Goal: Check status: Check status

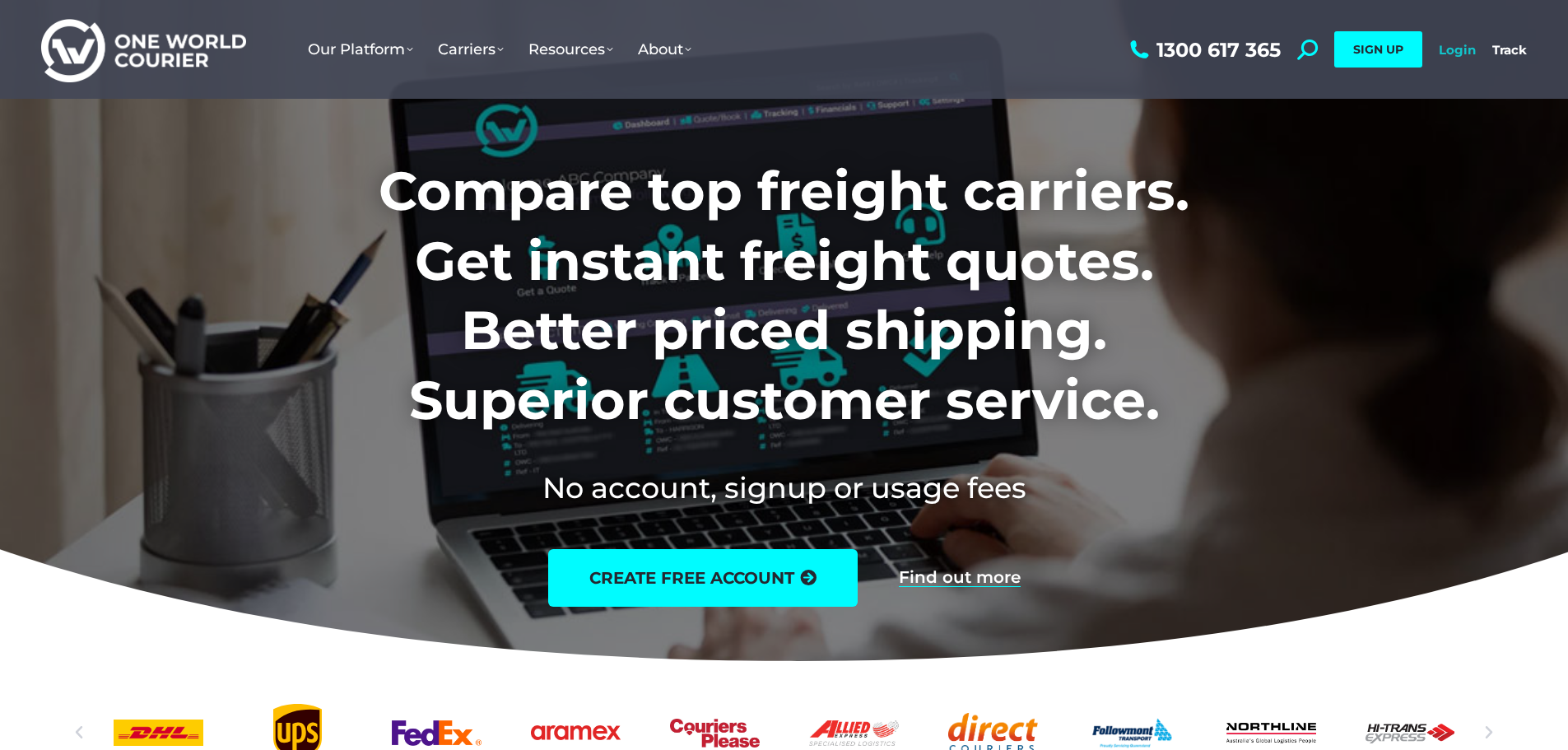
click at [1449, 49] on link "Login" at bounding box center [1458, 50] width 37 height 16
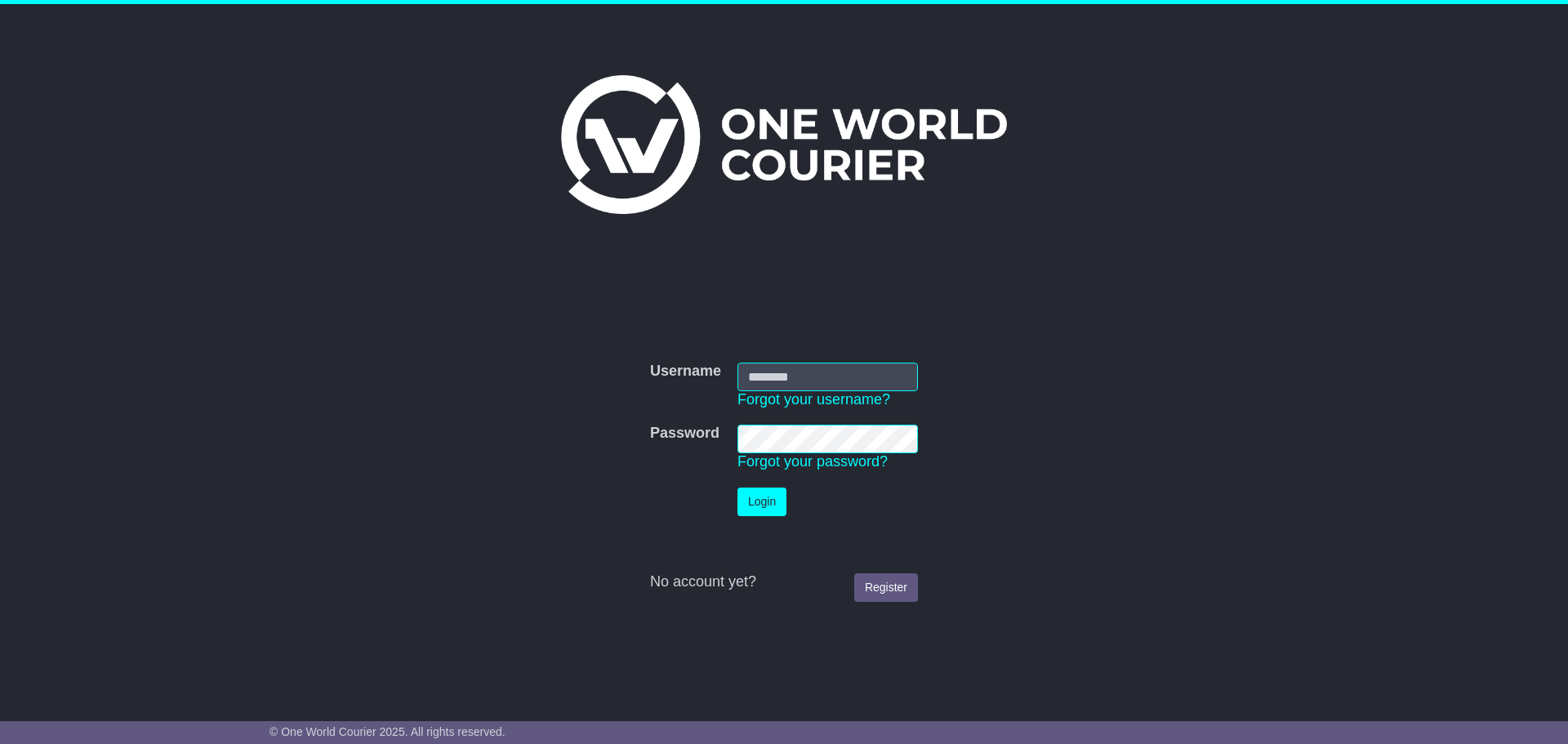
type input "**********"
click at [758, 496] on button "Login" at bounding box center [763, 501] width 49 height 28
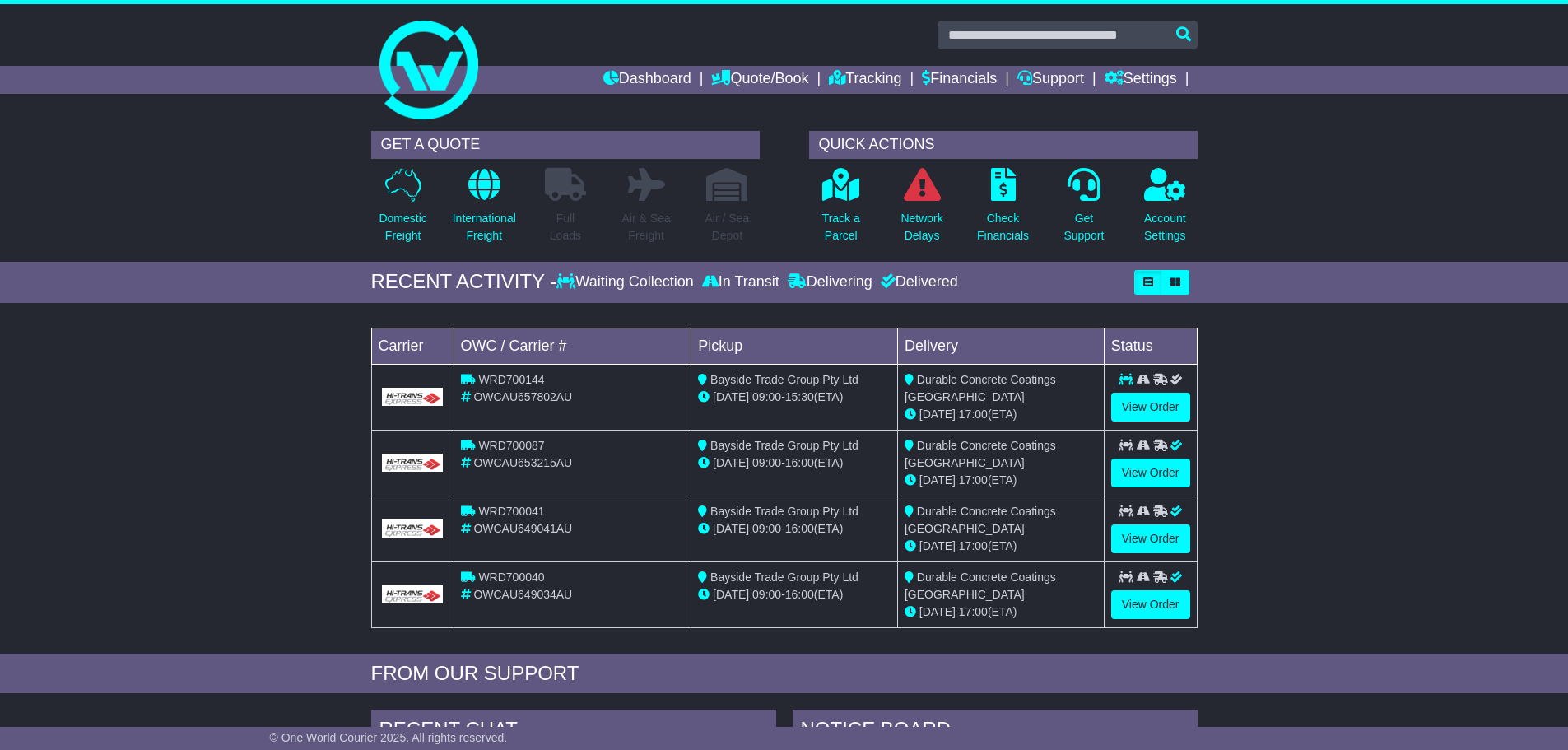
click at [434, 396] on img at bounding box center [412, 397] width 62 height 18
click at [1146, 401] on link "View Order" at bounding box center [1151, 406] width 79 height 29
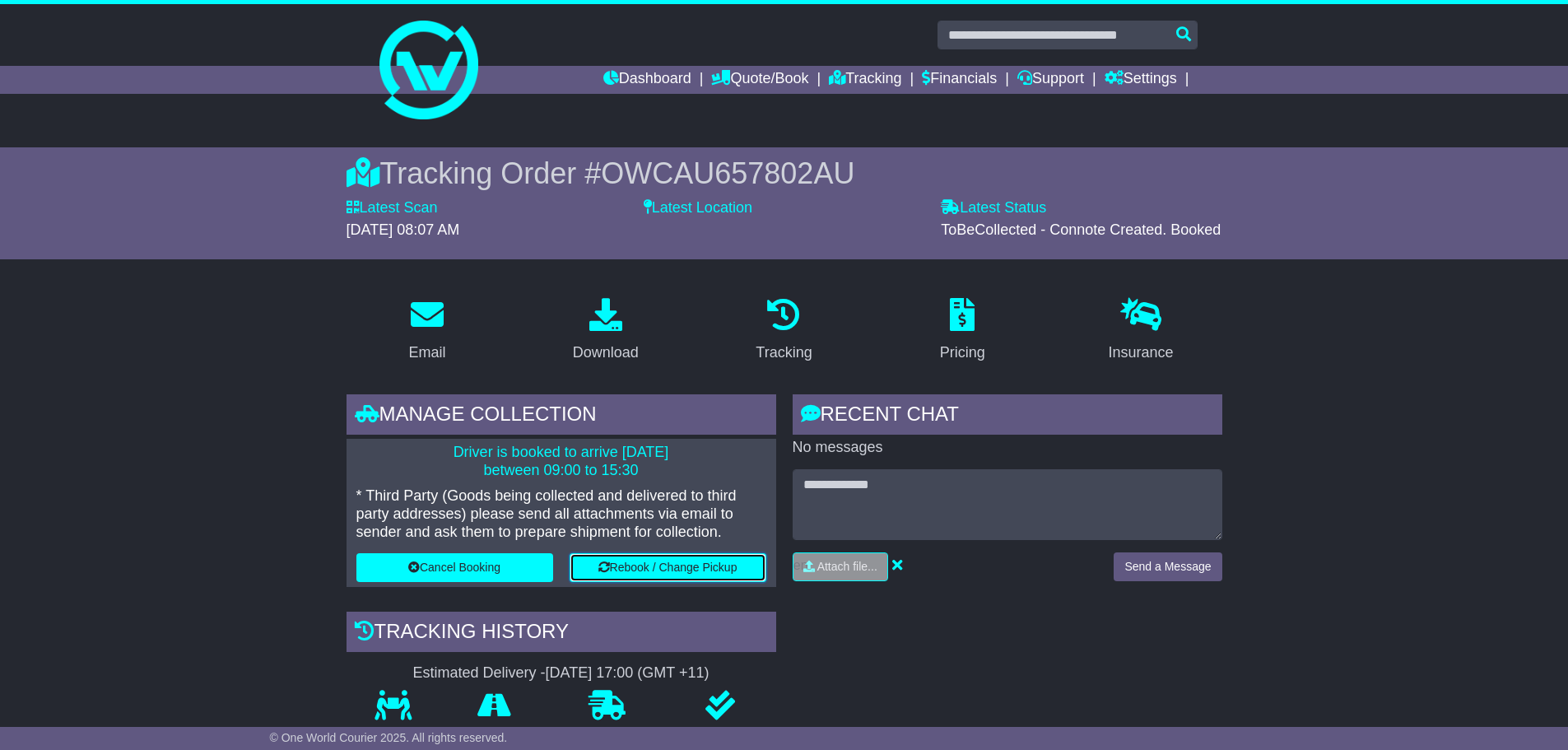
click at [723, 567] on button "Rebook / Change Pickup" at bounding box center [668, 567] width 197 height 29
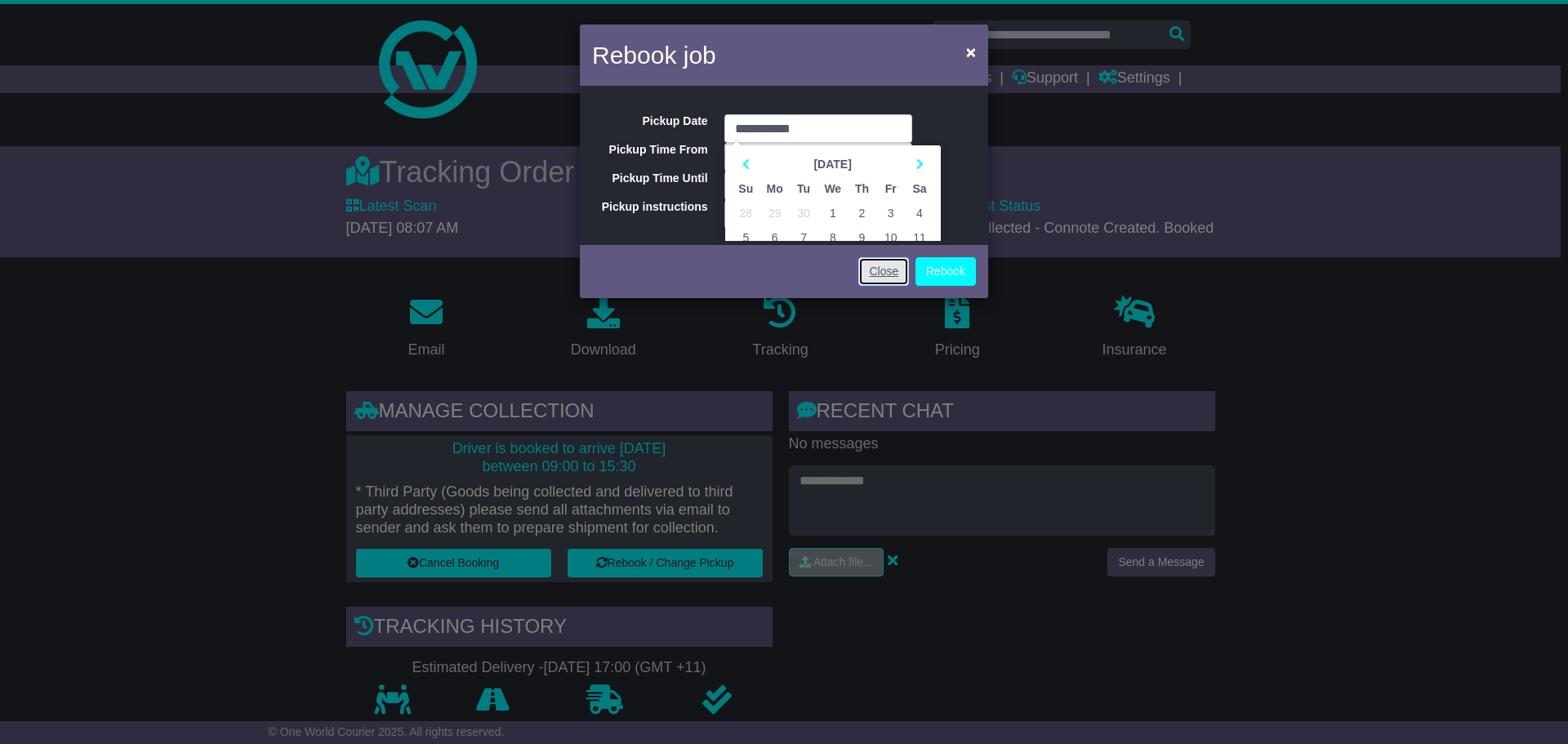
click at [886, 277] on link "Close" at bounding box center [884, 271] width 51 height 28
